Goal: Task Accomplishment & Management: Use online tool/utility

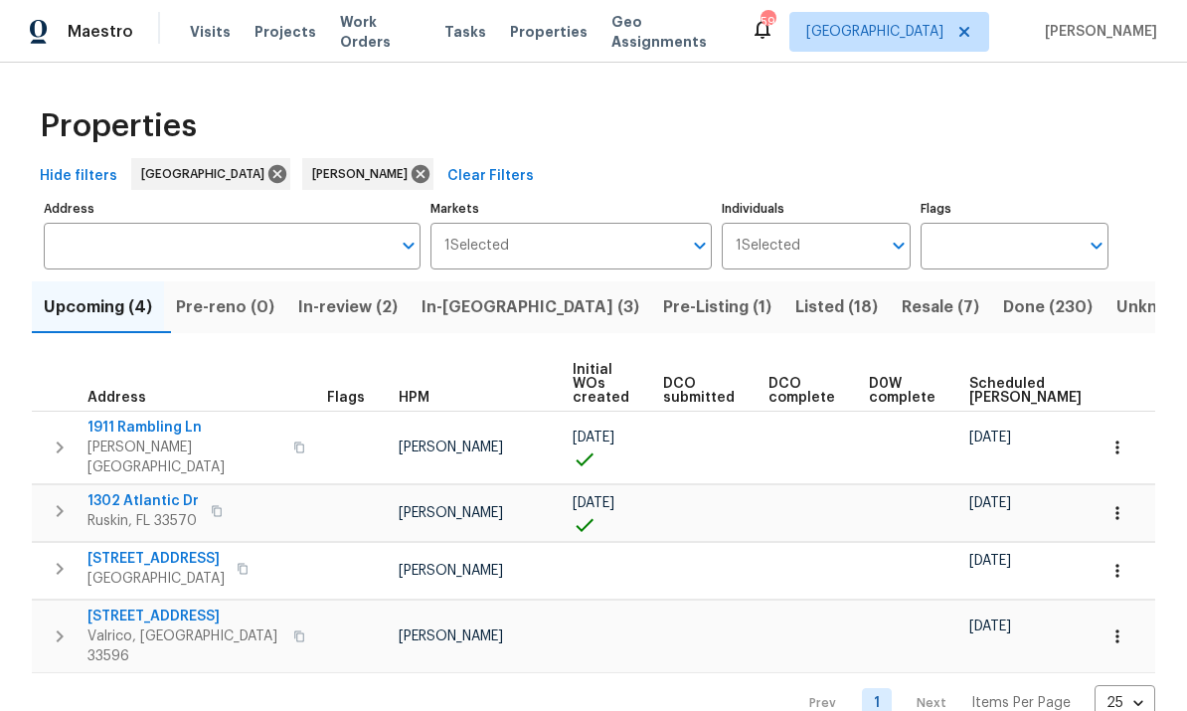
click at [489, 317] on span "In-[GEOGRAPHIC_DATA] (3)" at bounding box center [531, 307] width 218 height 28
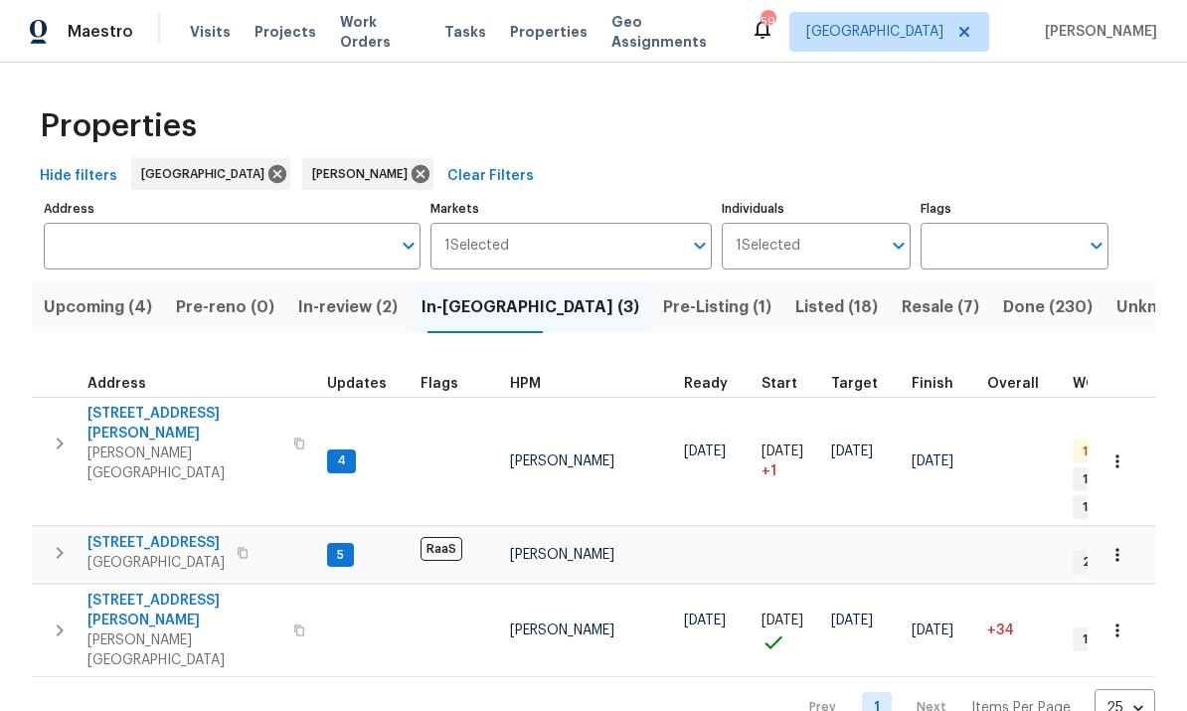
click at [146, 416] on span "[STREET_ADDRESS][PERSON_NAME]" at bounding box center [185, 424] width 194 height 40
click at [1127, 452] on icon "button" at bounding box center [1118, 462] width 20 height 20
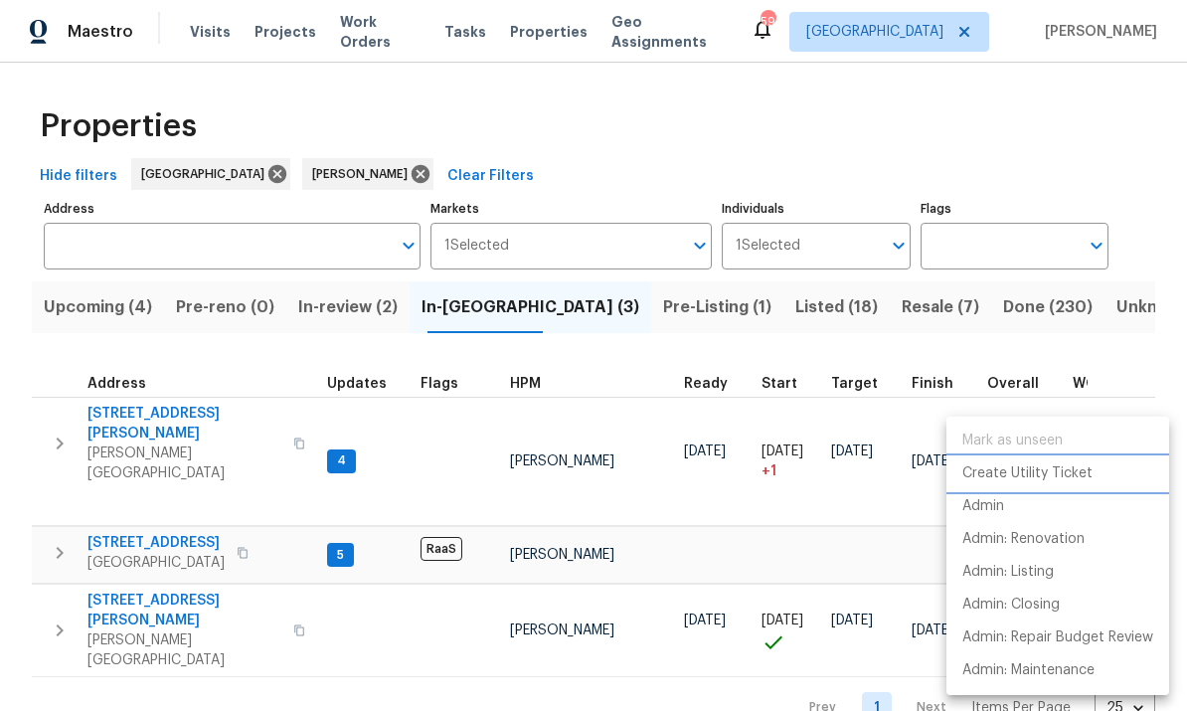
click at [1067, 480] on p "Create Utility Ticket" at bounding box center [1028, 473] width 130 height 21
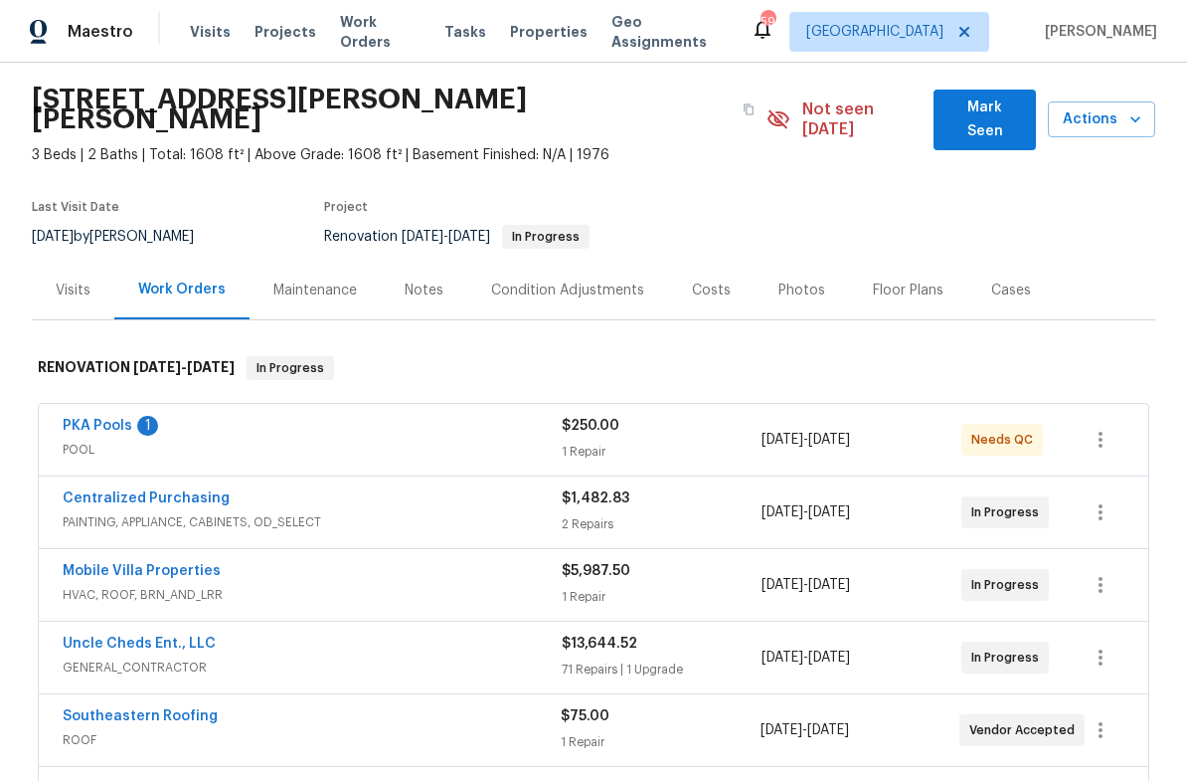
scroll to position [62, 0]
click at [743, 102] on icon "button" at bounding box center [749, 108] width 12 height 12
